Goal: Information Seeking & Learning: Learn about a topic

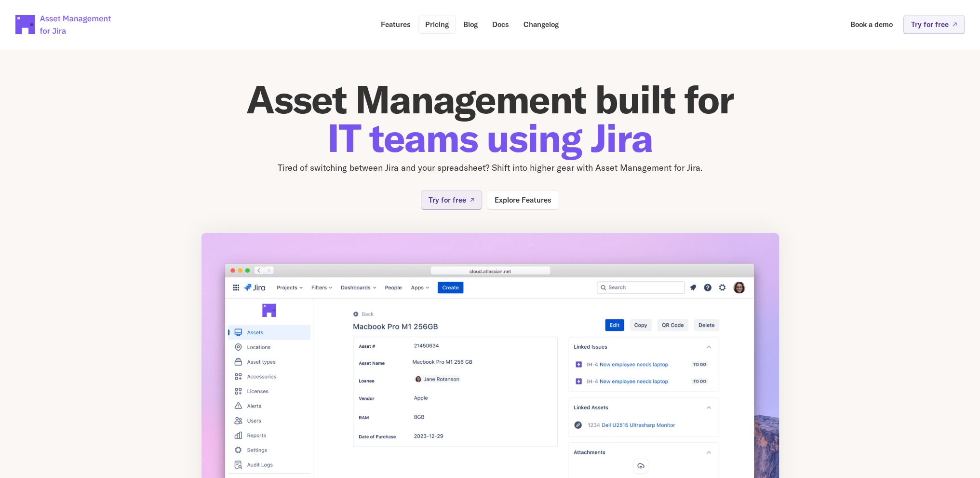
click at [440, 26] on p "Pricing" at bounding box center [437, 24] width 24 height 7
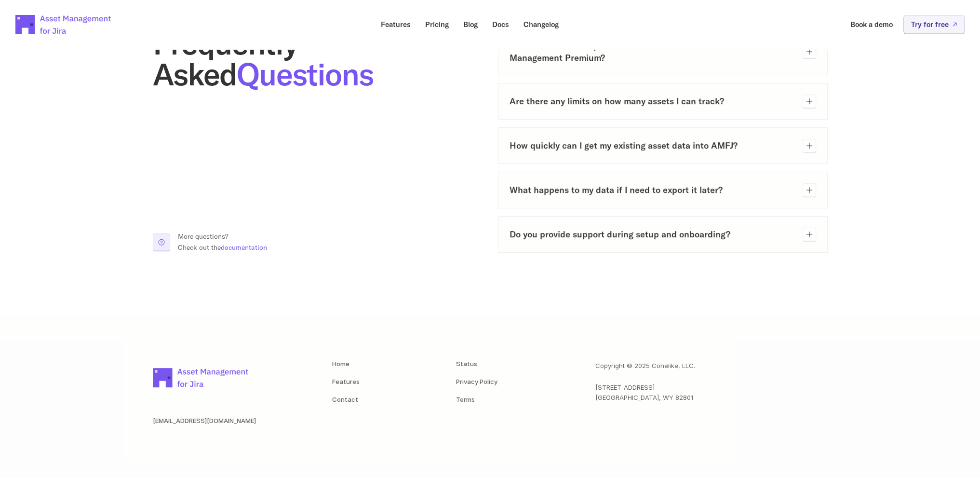
scroll to position [519, 0]
click at [346, 361] on link "Home" at bounding box center [340, 363] width 17 height 8
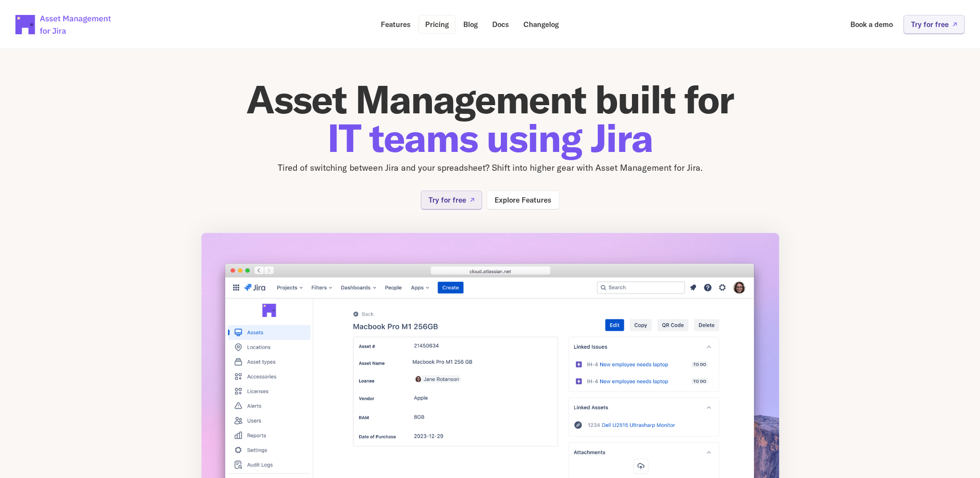
click at [441, 28] on p "Pricing" at bounding box center [437, 24] width 24 height 7
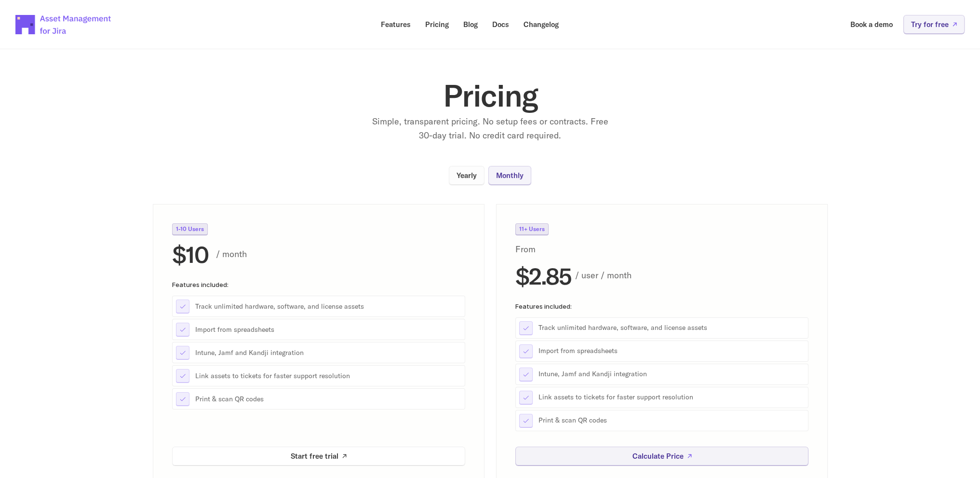
click at [467, 176] on p "Yearly" at bounding box center [466, 175] width 20 height 7
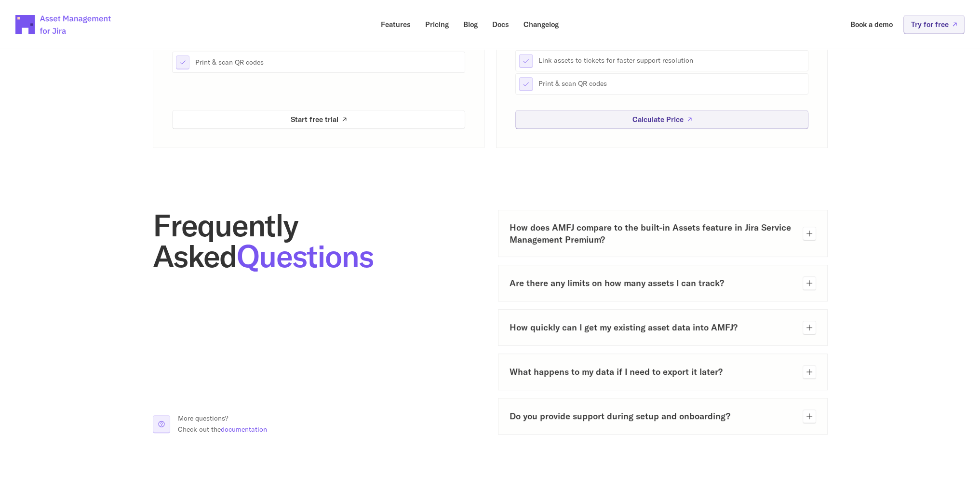
scroll to position [337, 0]
click at [777, 282] on h3 "Are there any limits on how many assets I can track?" at bounding box center [652, 282] width 285 height 12
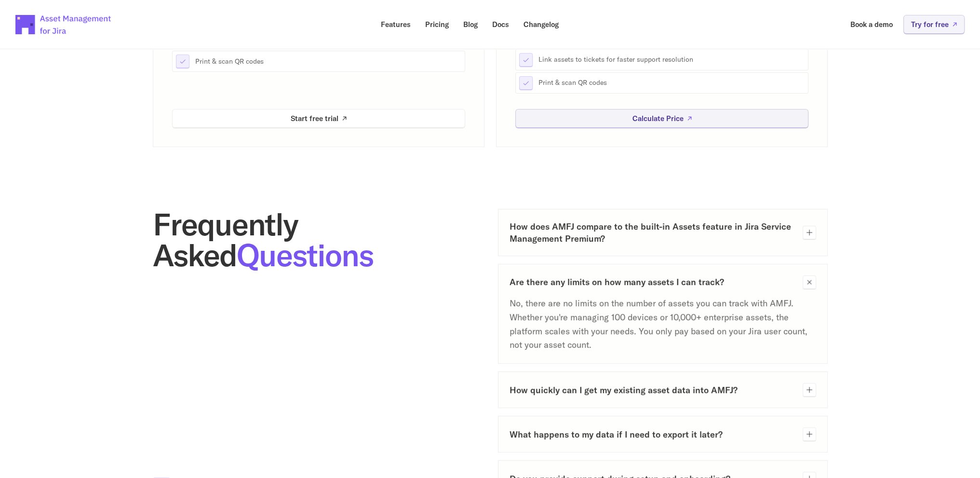
click at [764, 281] on h3 "Are there any limits on how many assets I can track?" at bounding box center [652, 282] width 285 height 12
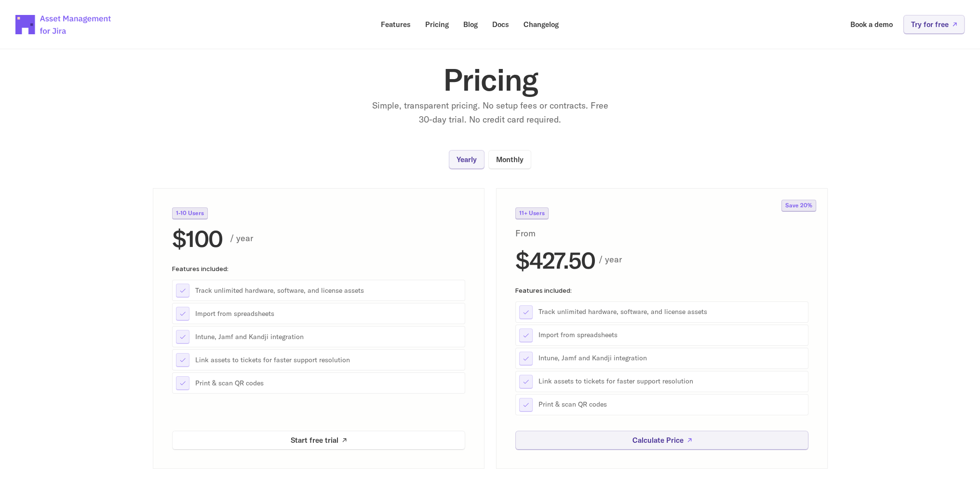
scroll to position [0, 0]
